Goal: Information Seeking & Learning: Learn about a topic

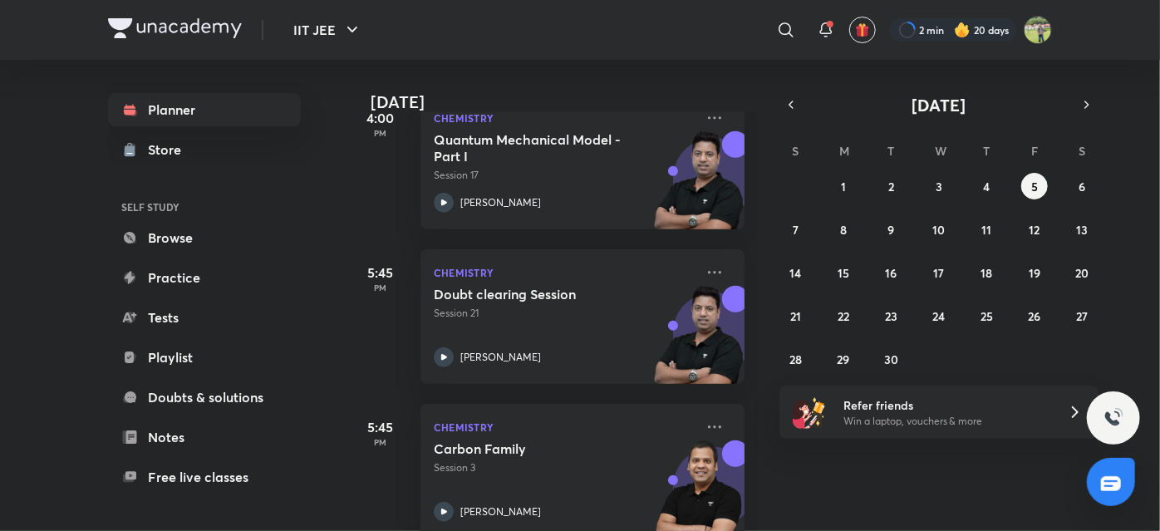
scroll to position [763, 0]
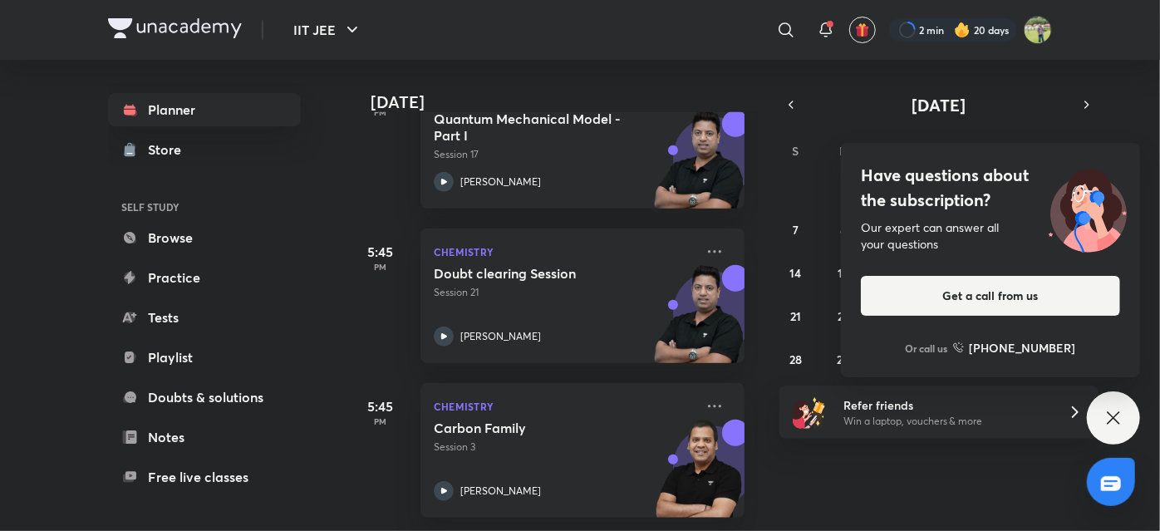
click at [1114, 418] on icon at bounding box center [1113, 418] width 20 height 20
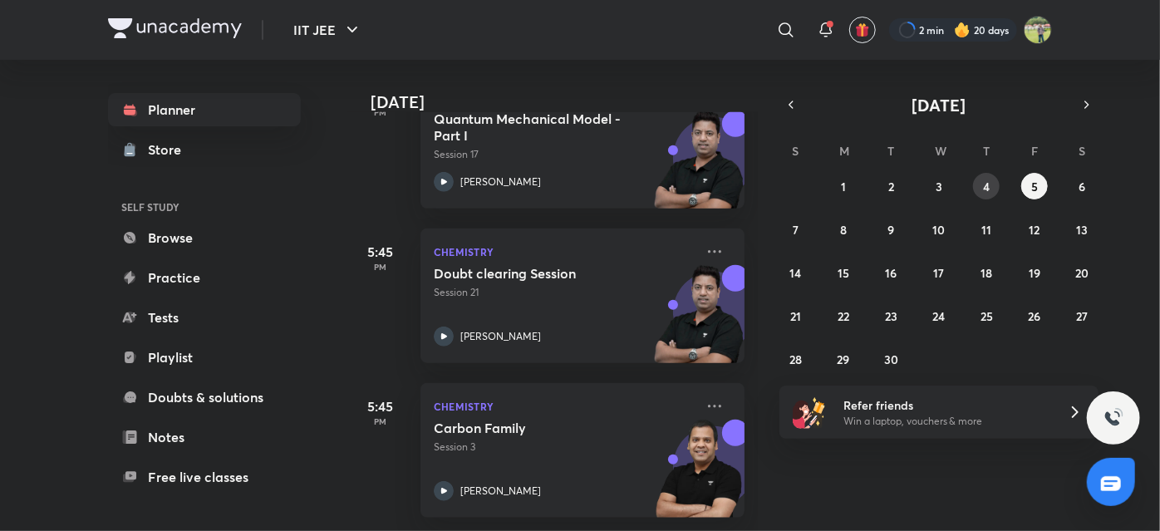
click at [978, 175] on button "4" at bounding box center [986, 186] width 27 height 27
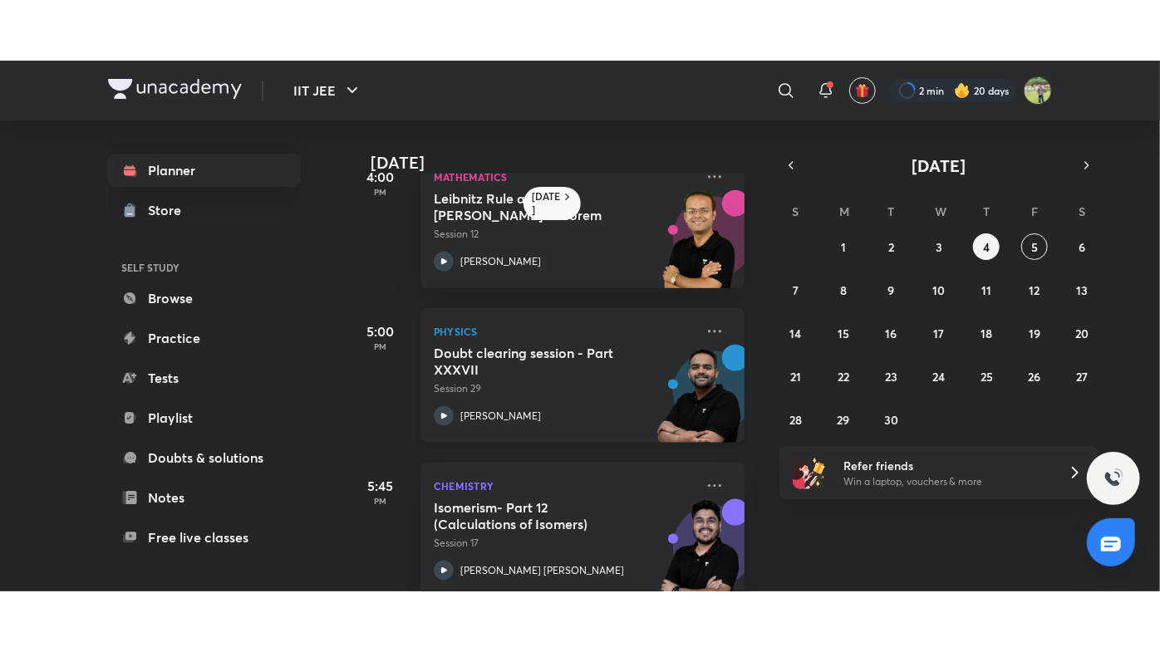
scroll to position [1176, 0]
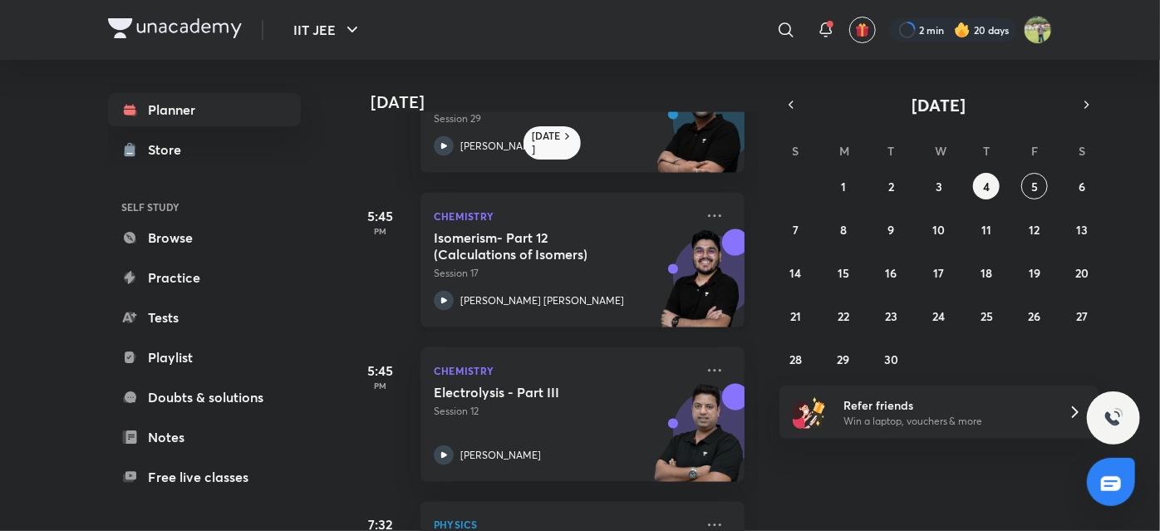
click at [554, 252] on h5 "Isomerism- Part 12 (Calculations of Isomers)" at bounding box center [537, 245] width 207 height 33
